Goal: Find specific page/section: Find specific page/section

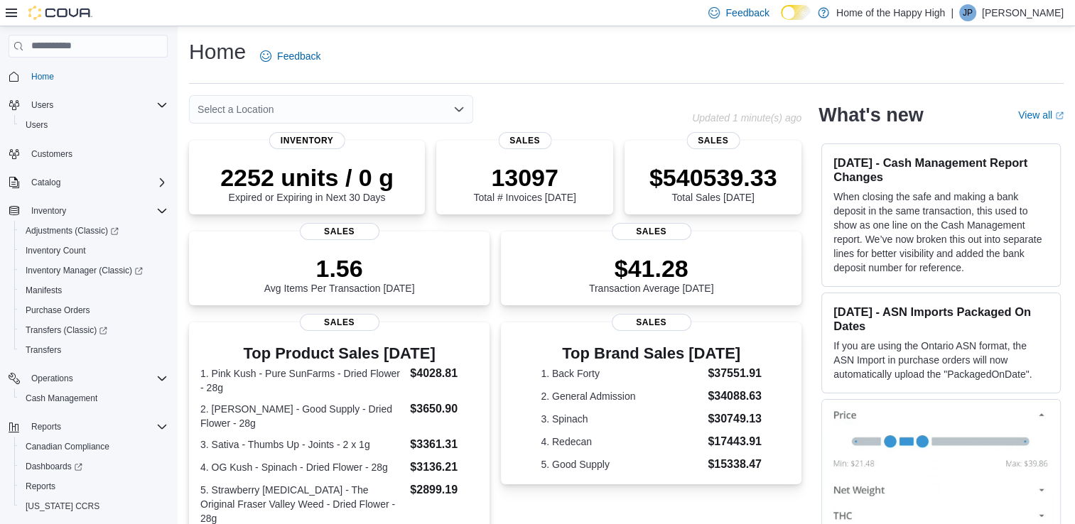
click at [459, 110] on icon "Open list of options" at bounding box center [459, 109] width 9 height 4
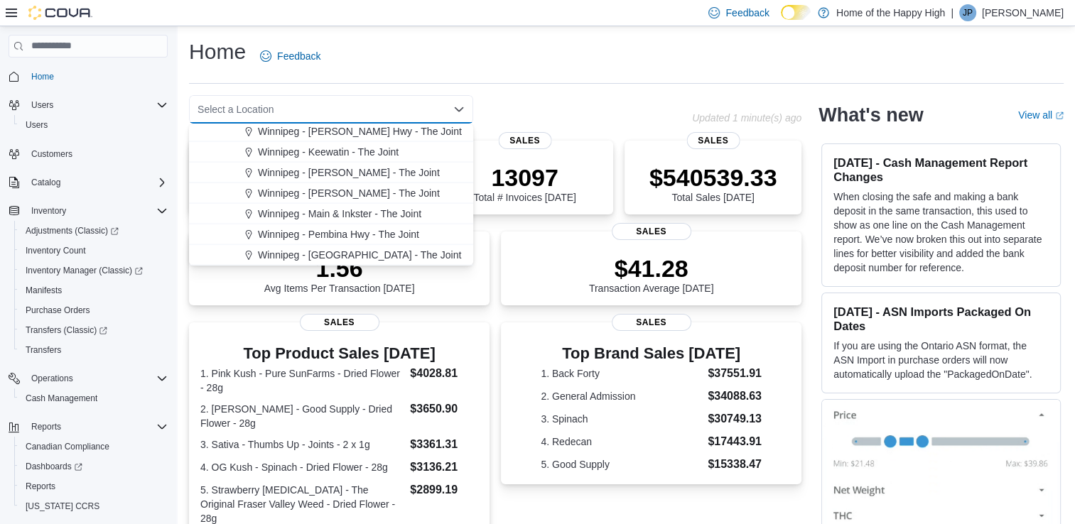
scroll to position [3175, 0]
click at [337, 169] on span "Winnipeg - [PERSON_NAME] - The Joint" at bounding box center [349, 172] width 182 height 14
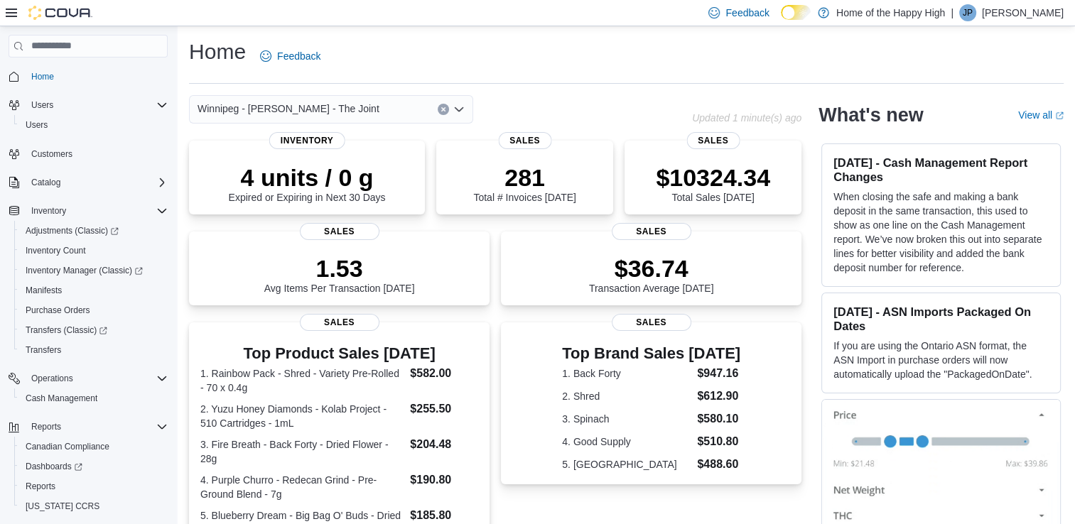
click at [459, 107] on icon "Open list of options" at bounding box center [458, 109] width 11 height 11
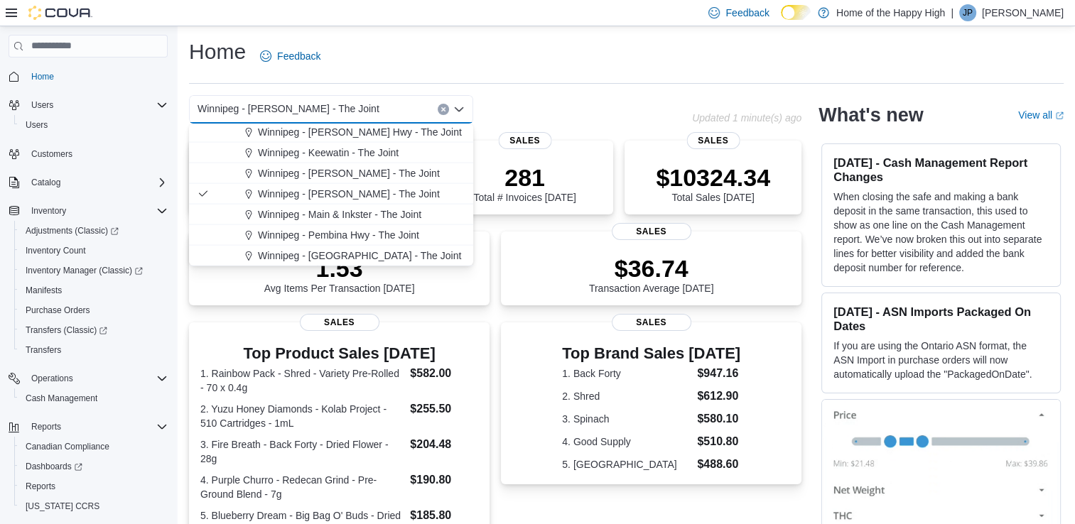
scroll to position [3151, 0]
click at [338, 217] on span "Winnipeg - Main & Inkster - The Joint" at bounding box center [339, 217] width 163 height 14
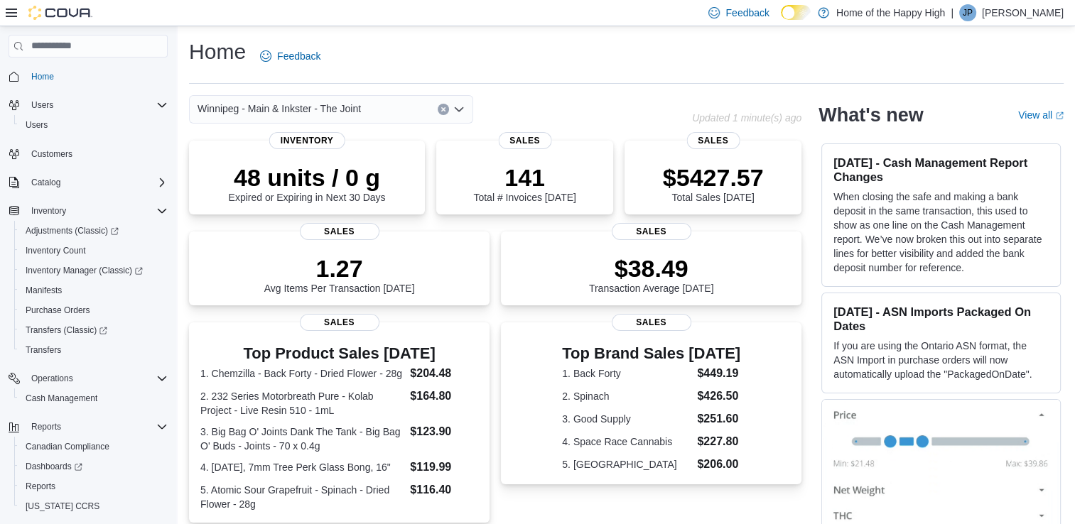
click at [456, 112] on icon "Open list of options" at bounding box center [458, 109] width 11 height 11
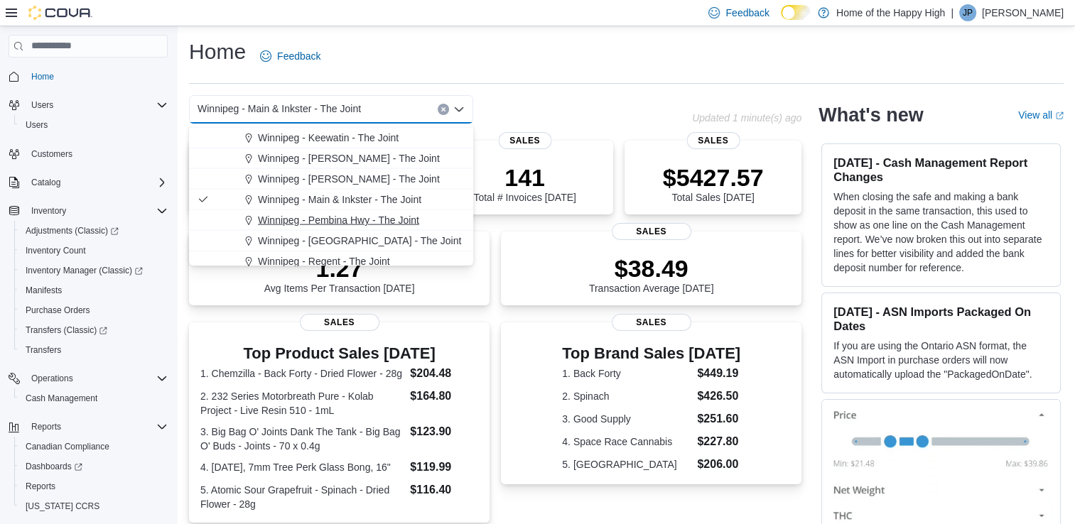
scroll to position [3168, 0]
click at [332, 139] on span "Winnipeg - Keewatin - The Joint" at bounding box center [328, 138] width 141 height 14
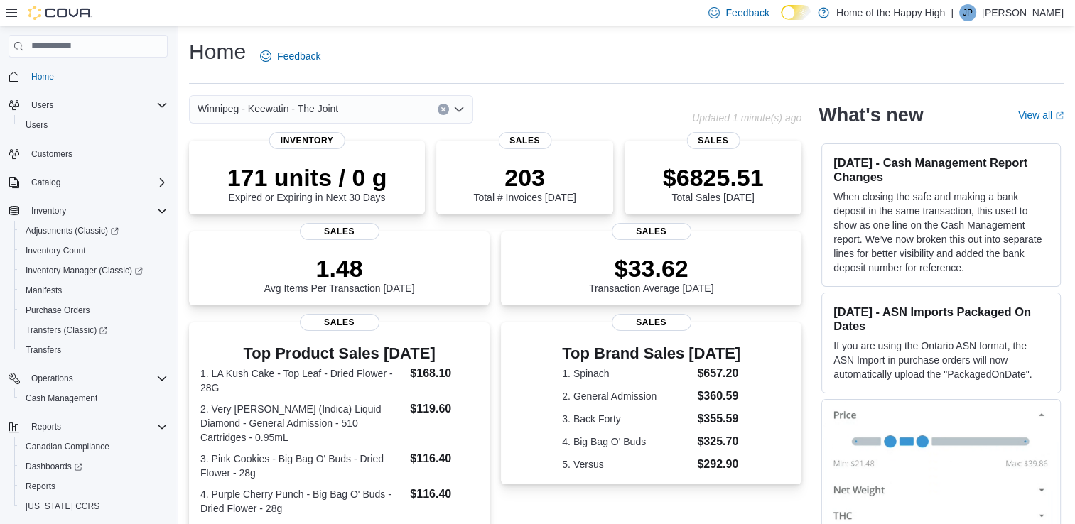
click at [462, 110] on icon "Open list of options" at bounding box center [458, 109] width 11 height 11
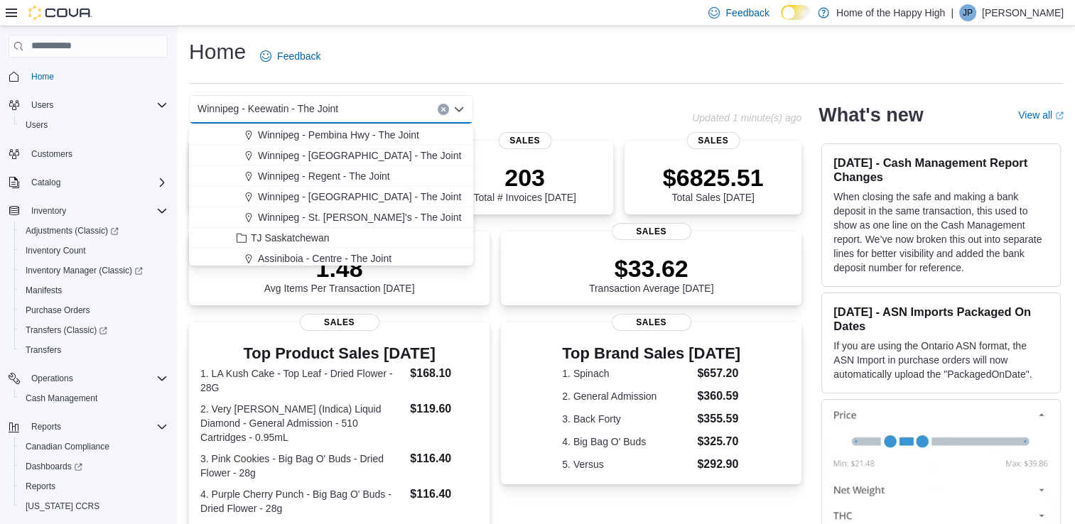
scroll to position [3254, 0]
click at [346, 217] on span "Winnipeg - St. [PERSON_NAME]'s - The Joint" at bounding box center [359, 217] width 203 height 14
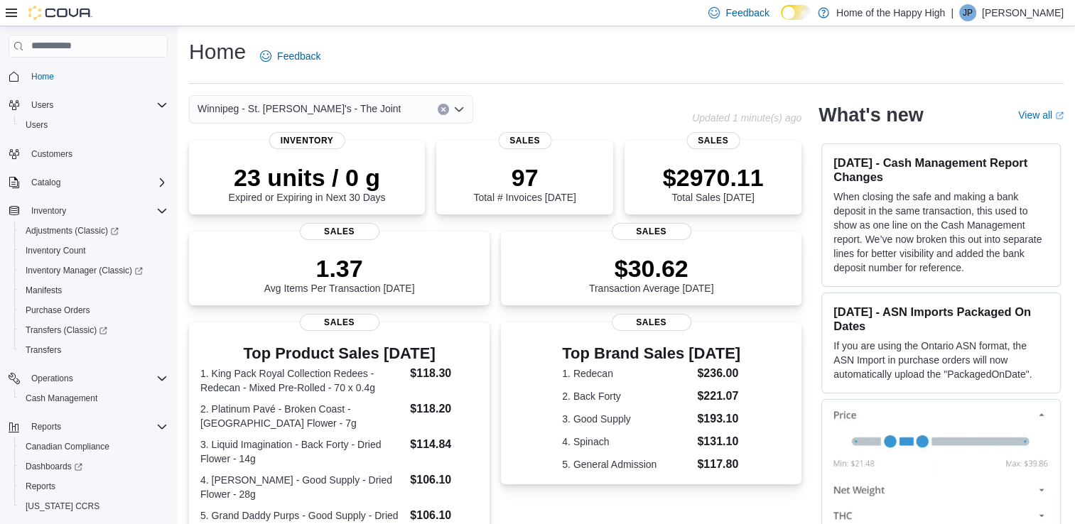
click at [458, 109] on icon "Open list of options" at bounding box center [458, 109] width 11 height 11
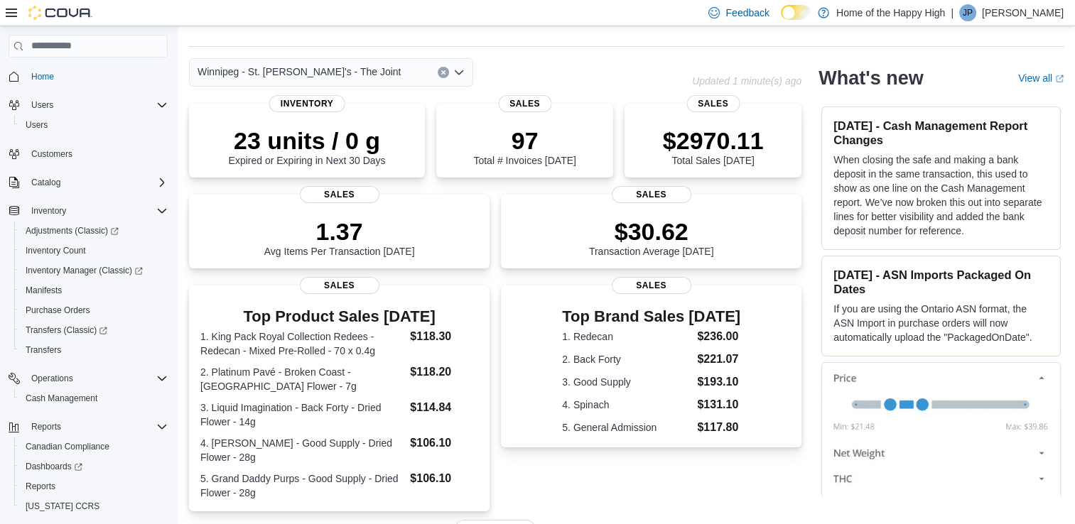
scroll to position [0, 0]
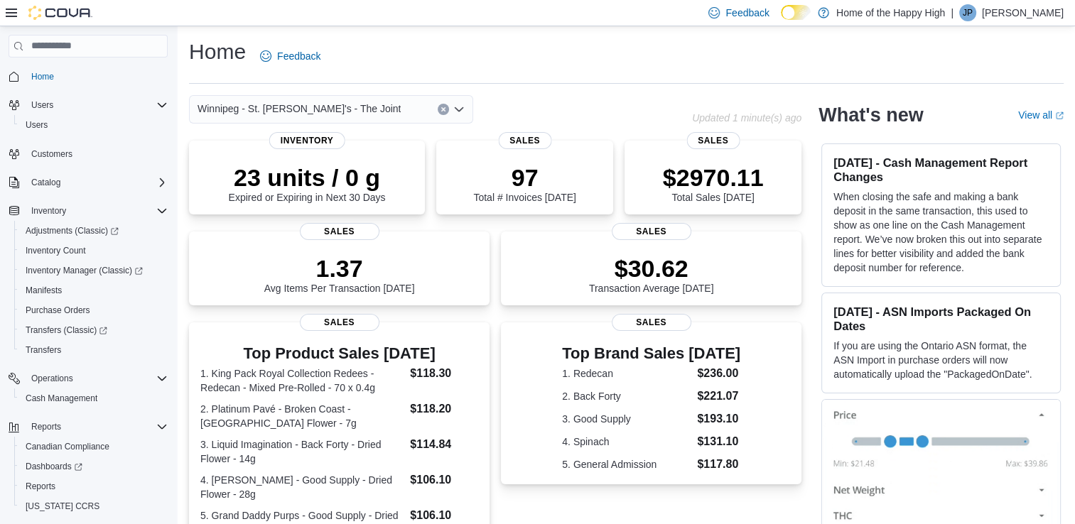
click at [459, 109] on icon "Open list of options" at bounding box center [458, 109] width 11 height 11
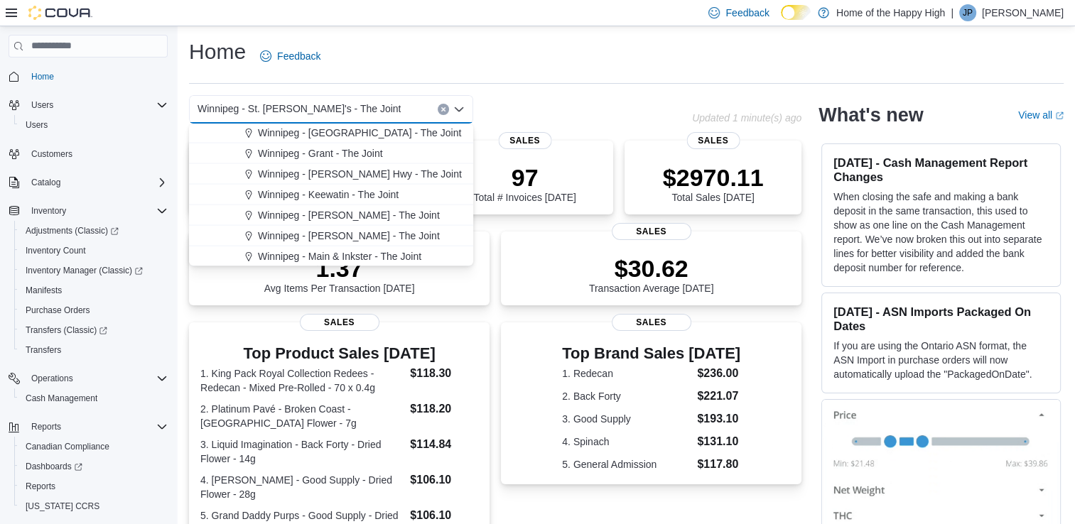
scroll to position [3113, 0]
click at [348, 175] on span "Winnipeg - [PERSON_NAME] Hwy - The Joint" at bounding box center [360, 173] width 204 height 14
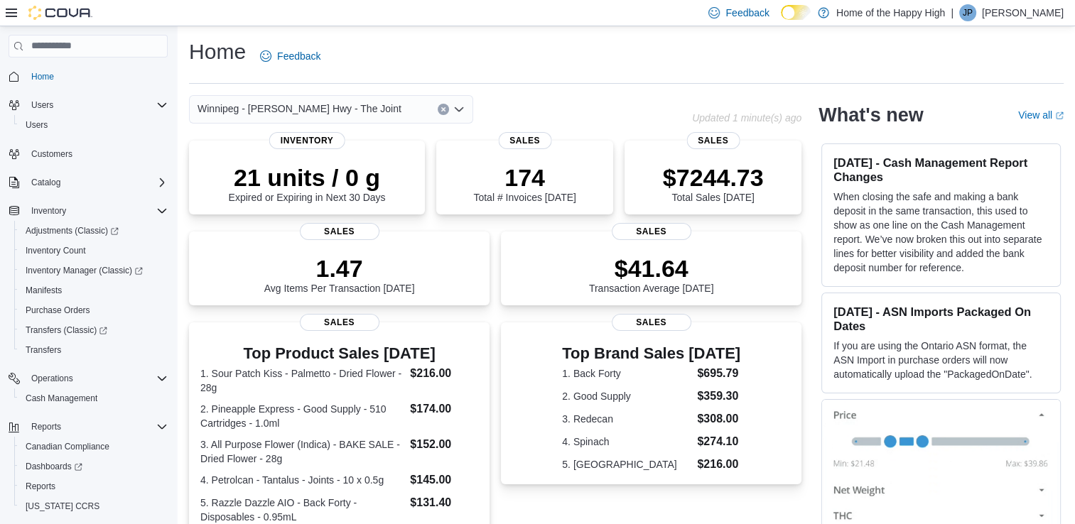
click at [460, 109] on icon "Open list of options" at bounding box center [459, 109] width 9 height 4
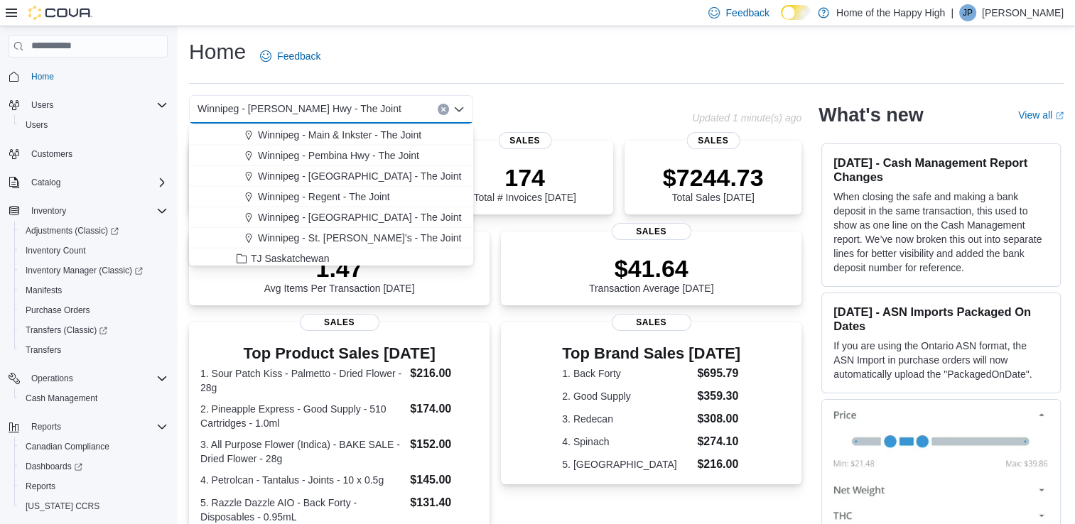
scroll to position [3232, 0]
click at [347, 158] on span "Winnipeg - Pembina Hwy - The Joint" at bounding box center [338, 156] width 161 height 14
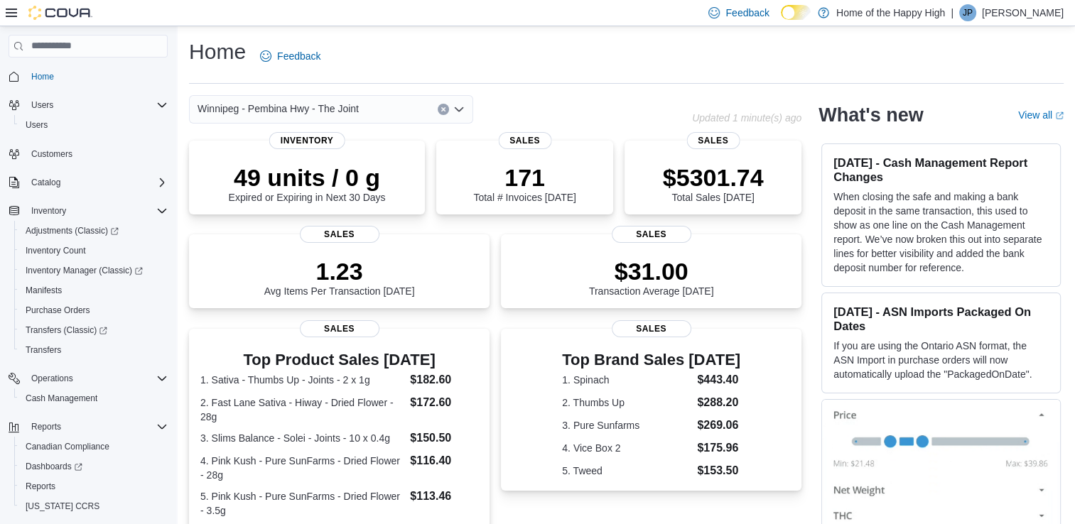
click at [460, 111] on icon "Open list of options" at bounding box center [459, 109] width 9 height 4
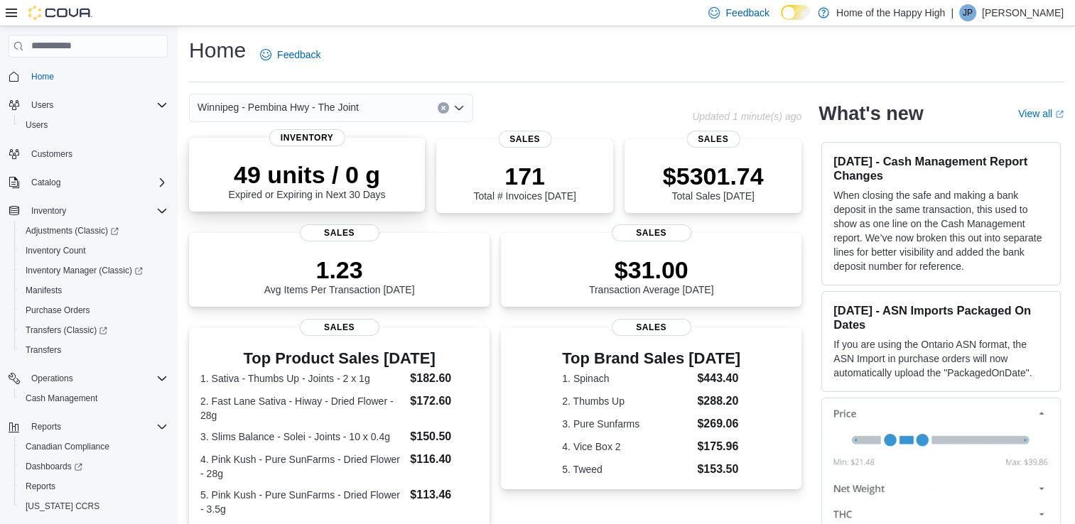
scroll to position [0, 0]
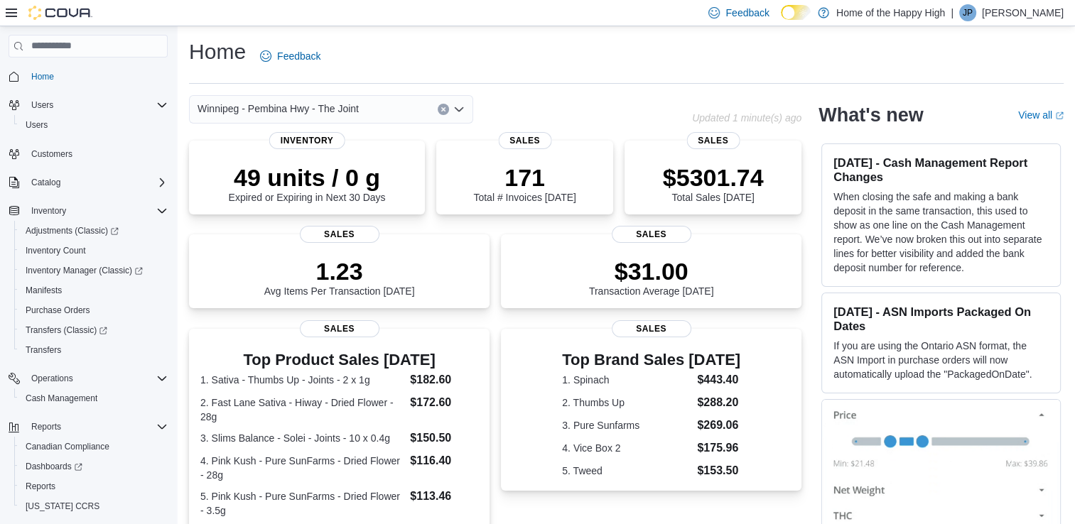
click at [461, 109] on icon "Open list of options" at bounding box center [459, 109] width 9 height 4
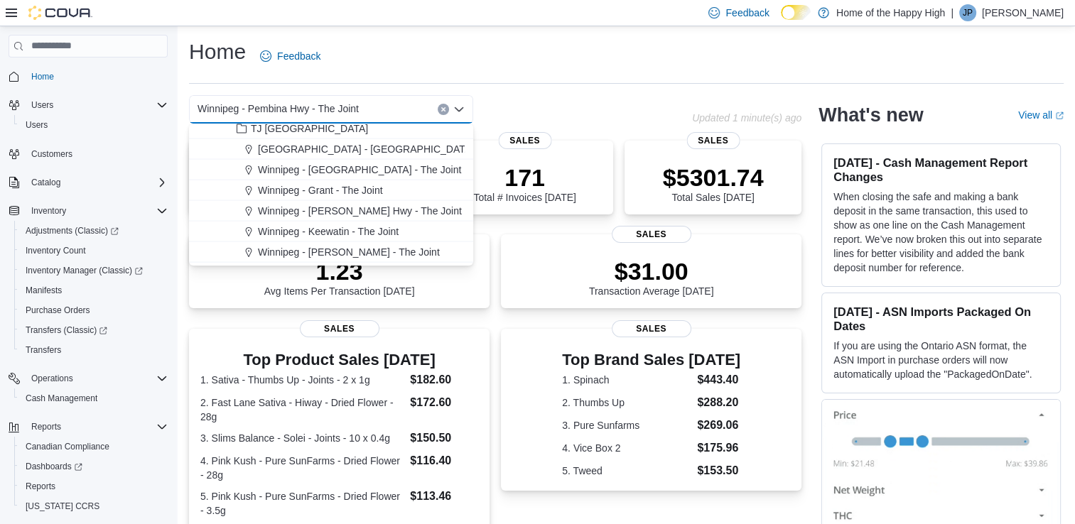
scroll to position [3071, 0]
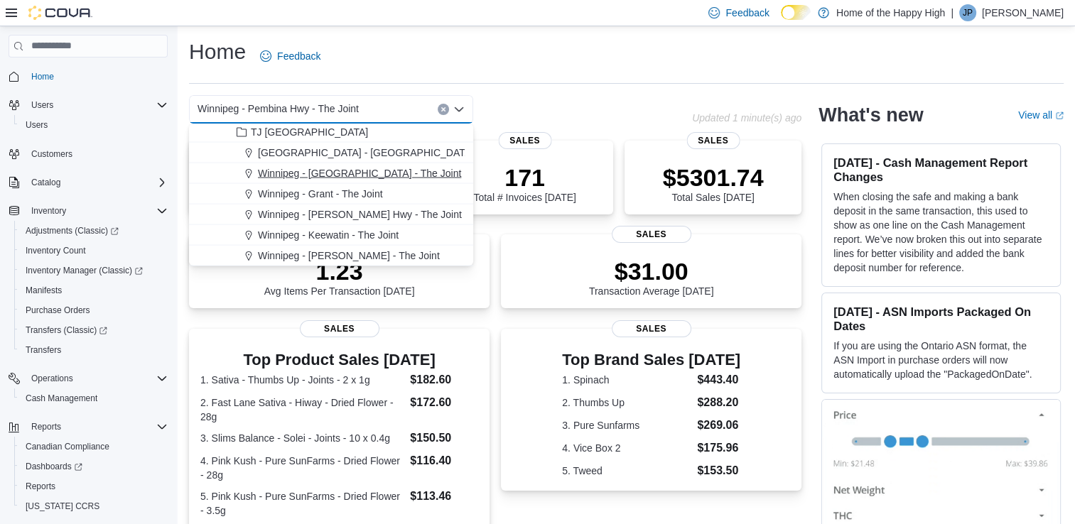
click at [332, 176] on span "Winnipeg - [GEOGRAPHIC_DATA] - The Joint" at bounding box center [359, 173] width 203 height 14
